Goal: Information Seeking & Learning: Find specific page/section

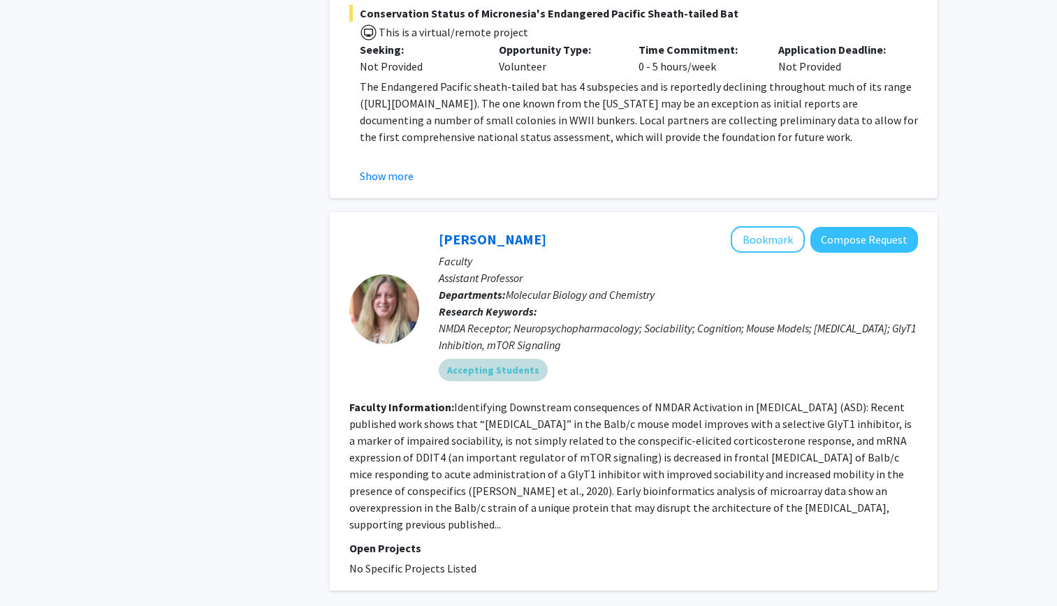
scroll to position [4306, 0]
click at [836, 228] on button "Compose Request" at bounding box center [864, 241] width 108 height 26
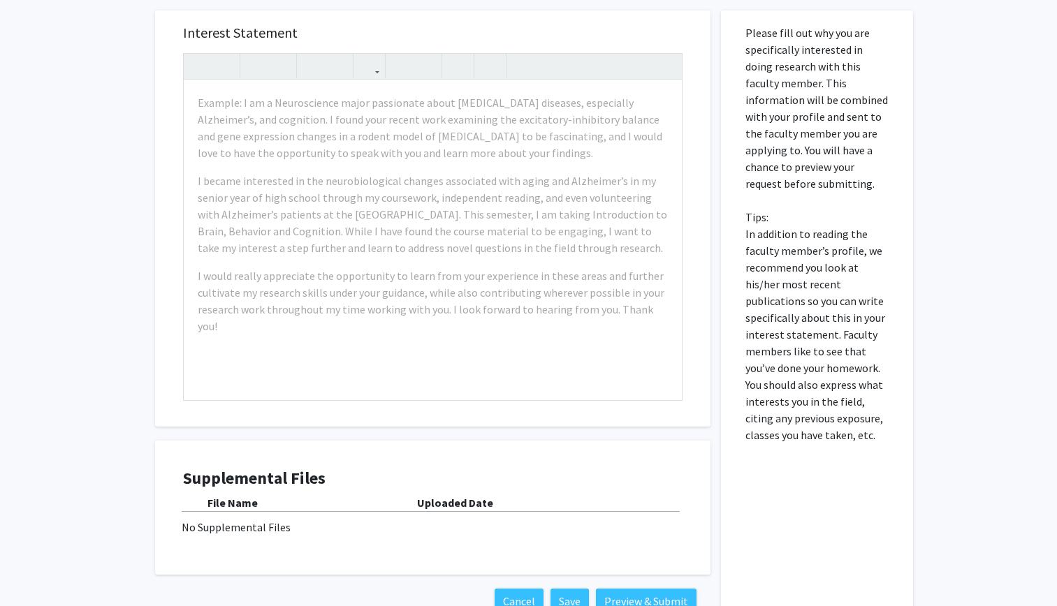
scroll to position [597, 0]
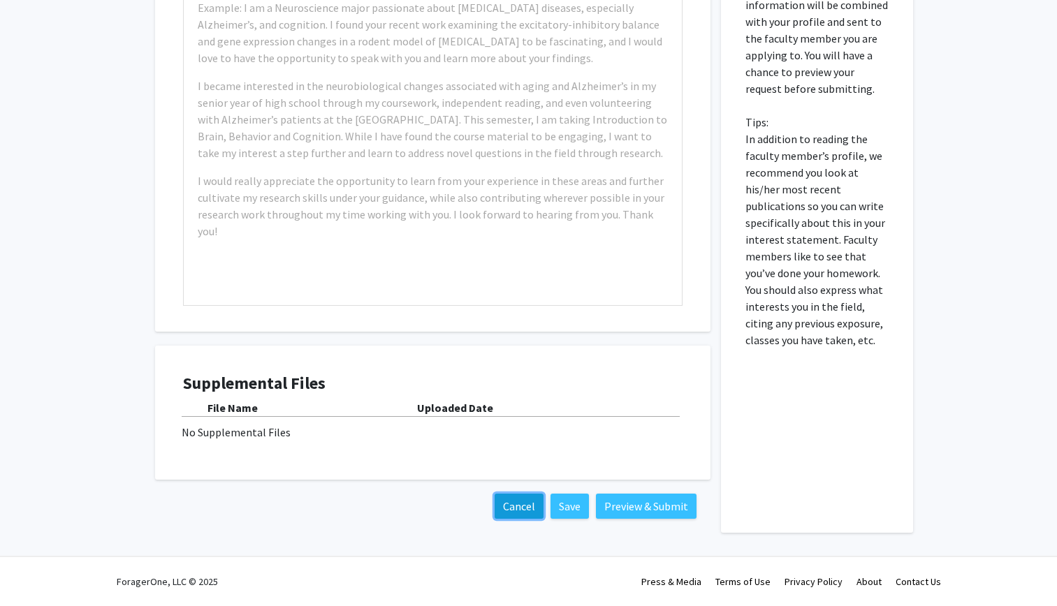
click at [510, 511] on button "Cancel" at bounding box center [519, 506] width 49 height 25
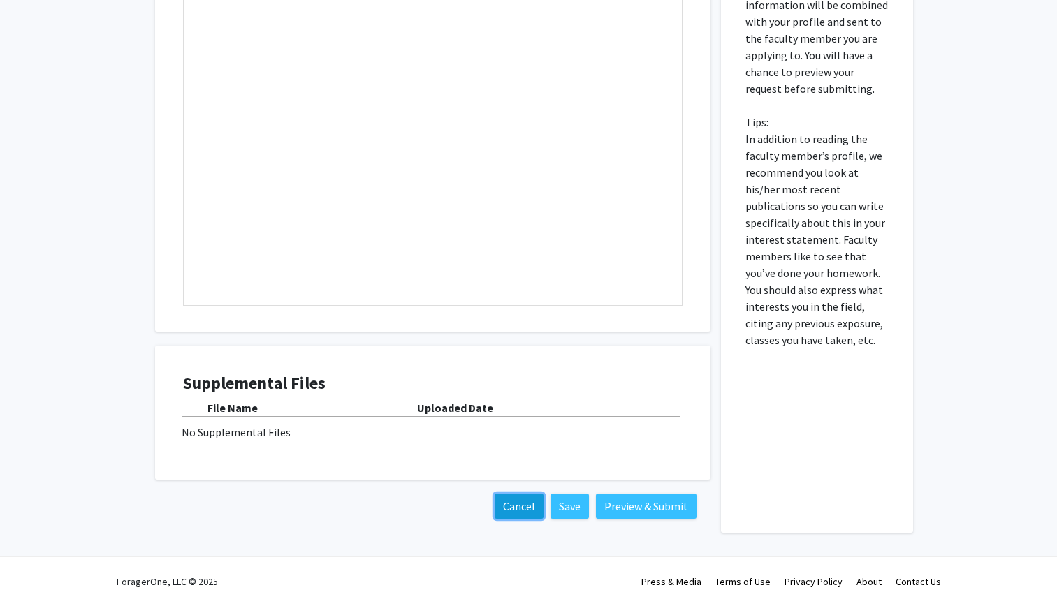
click at [521, 507] on button "Cancel" at bounding box center [519, 506] width 49 height 25
click at [517, 500] on button "Cancel" at bounding box center [519, 506] width 49 height 25
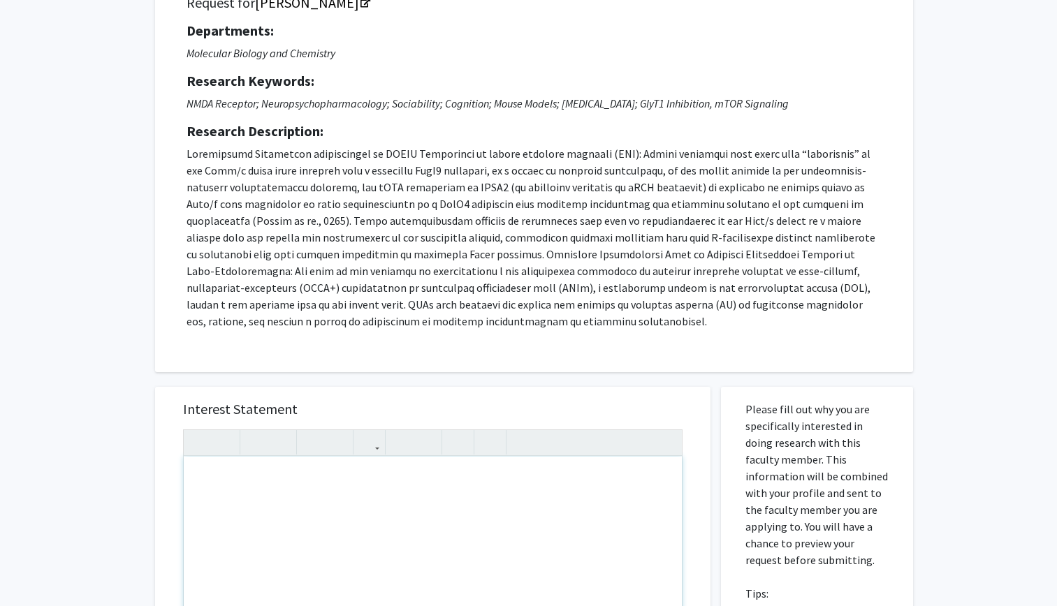
scroll to position [0, 0]
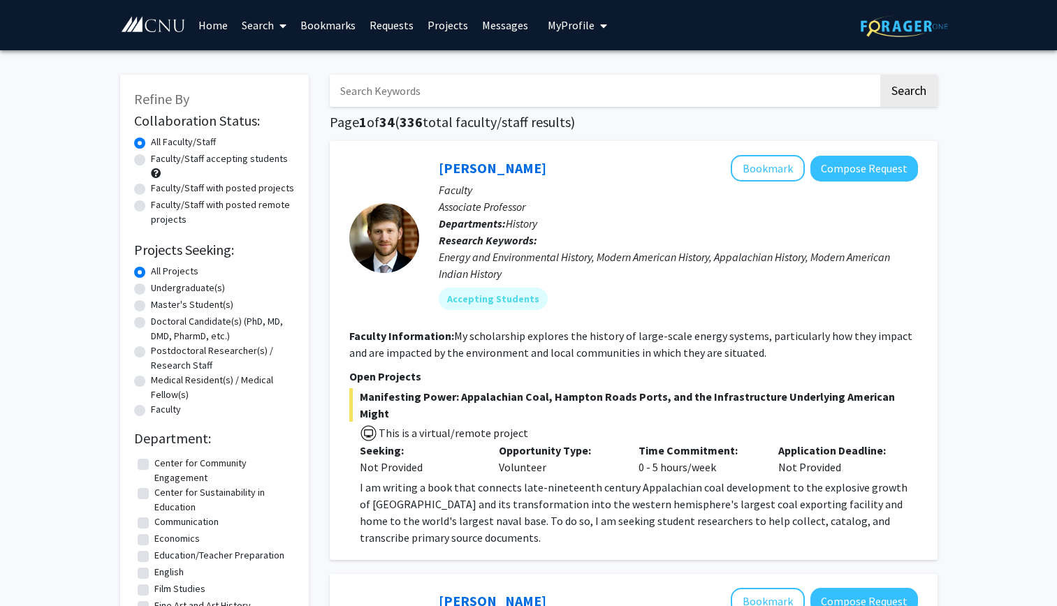
click at [151, 161] on label "Faculty/Staff accepting students" at bounding box center [219, 159] width 137 height 15
click at [151, 161] on input "Faculty/Staff accepting students" at bounding box center [155, 156] width 9 height 9
radio input "true"
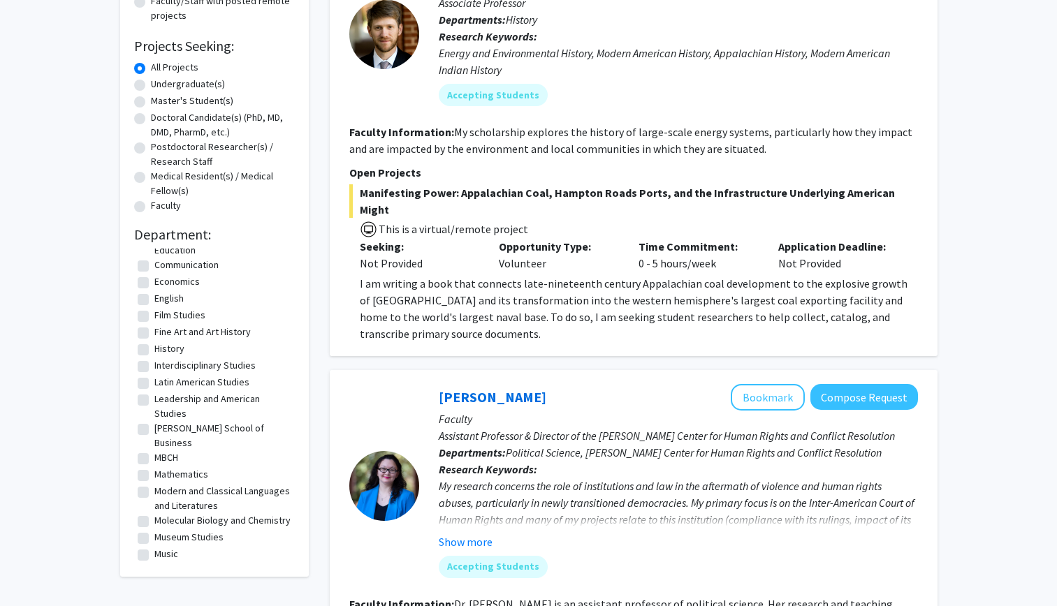
scroll to position [54, 0]
click at [163, 449] on label "MBCH" at bounding box center [166, 456] width 24 height 15
click at [163, 449] on input "MBCH" at bounding box center [158, 453] width 9 height 9
checkbox input "true"
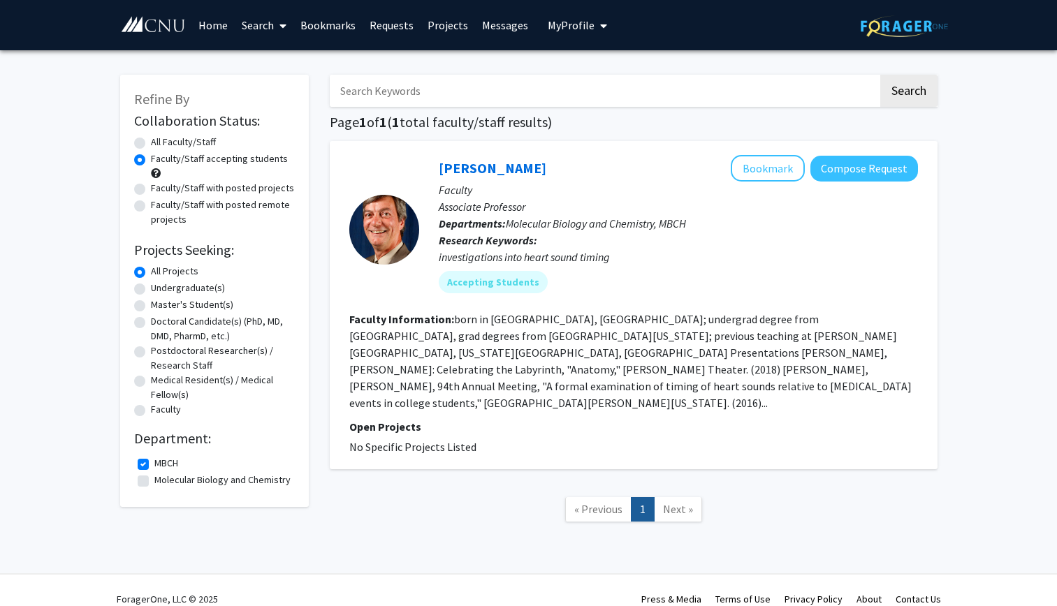
click at [154, 481] on label "Molecular Biology and Chemistry" at bounding box center [222, 480] width 136 height 15
click at [154, 481] on input "Molecular Biology and Chemistry" at bounding box center [158, 477] width 9 height 9
checkbox input "true"
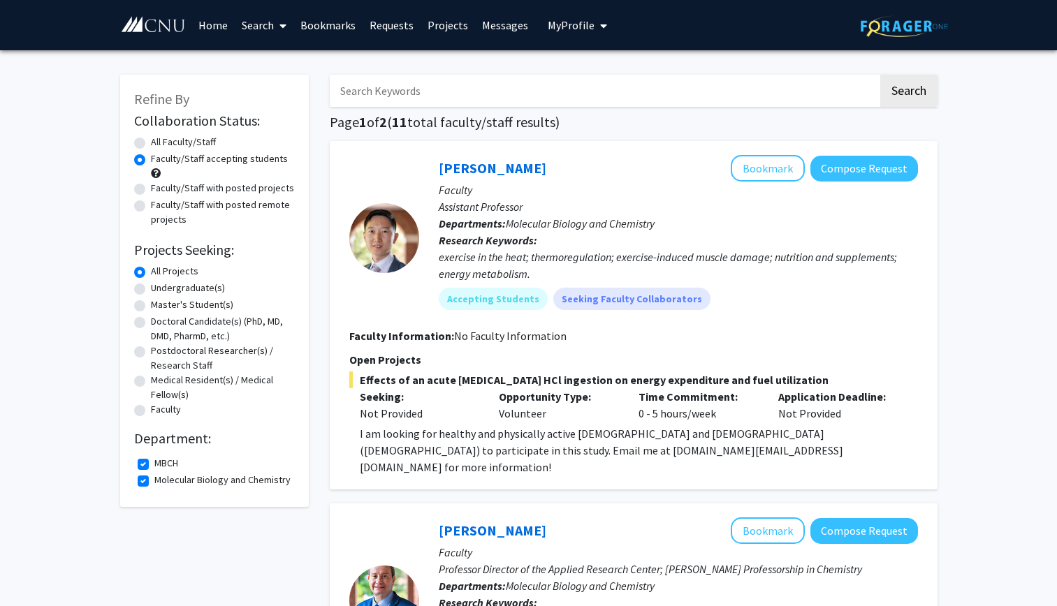
click at [154, 462] on label "MBCH" at bounding box center [166, 463] width 24 height 15
click at [154, 462] on input "MBCH" at bounding box center [158, 460] width 9 height 9
checkbox input "false"
